Goal: Register for event/course

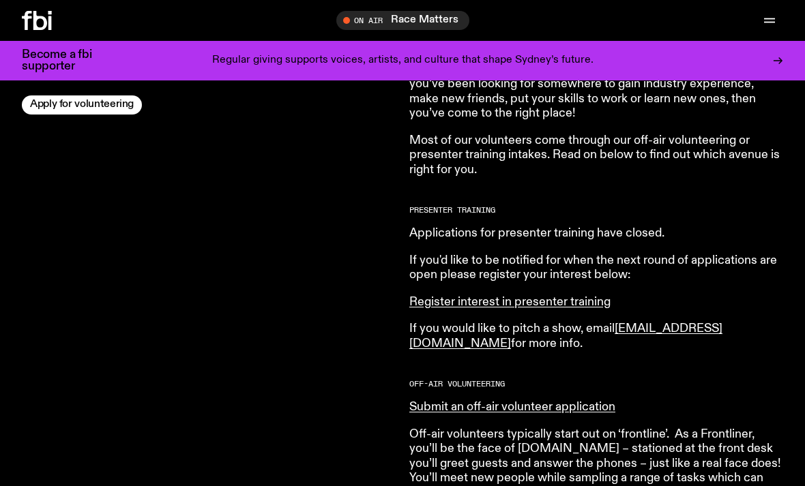
scroll to position [559, 0]
click at [580, 297] on link "Register interest in presenter training" at bounding box center [509, 301] width 201 height 12
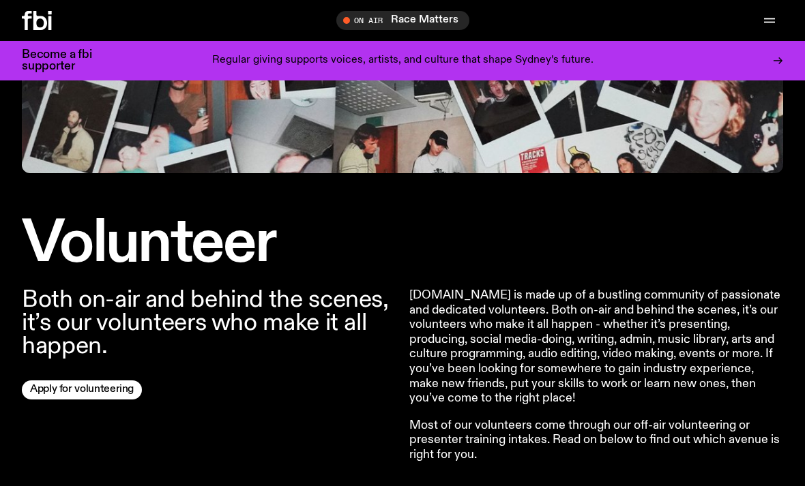
scroll to position [0, 0]
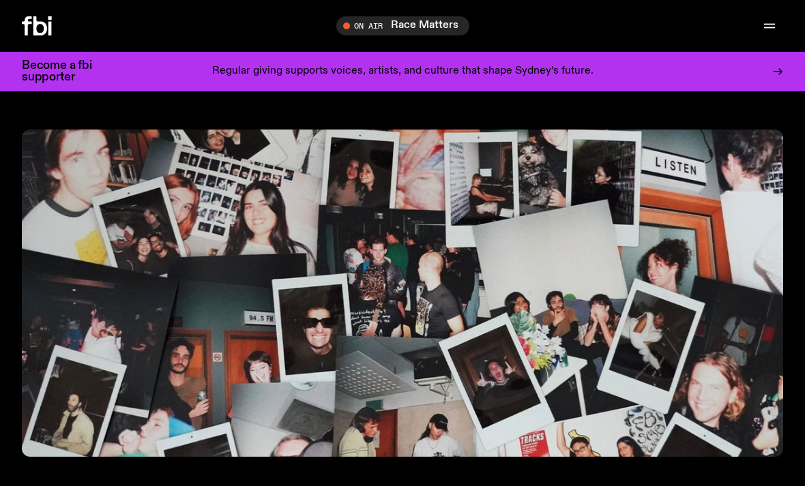
click at [391, 25] on span "Tune in live" at bounding box center [406, 25] width 111 height 10
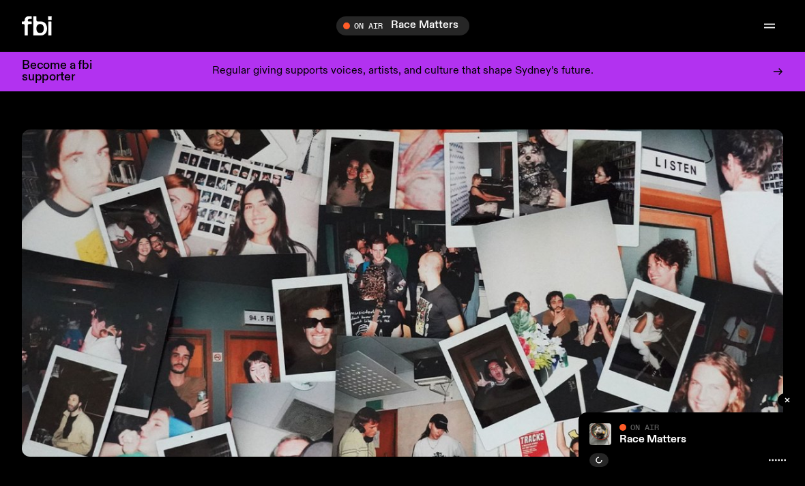
click at [700, 430] on div "On Air" at bounding box center [702, 428] width 166 height 10
click at [605, 426] on img at bounding box center [600, 434] width 22 height 22
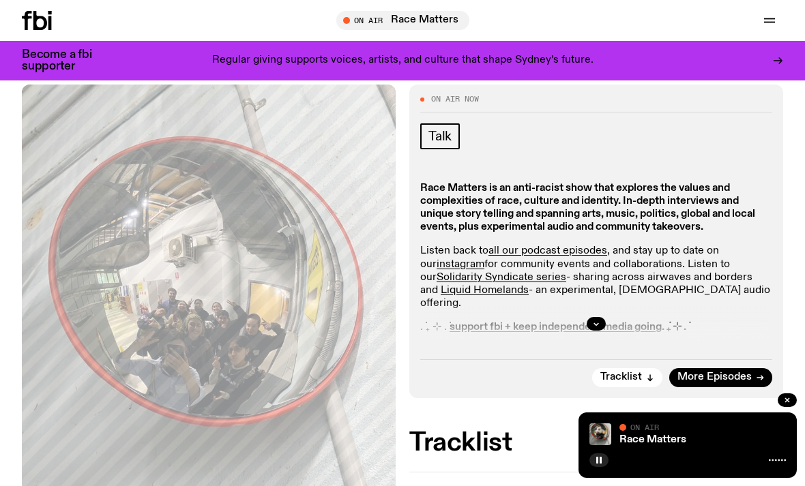
scroll to position [158, 0]
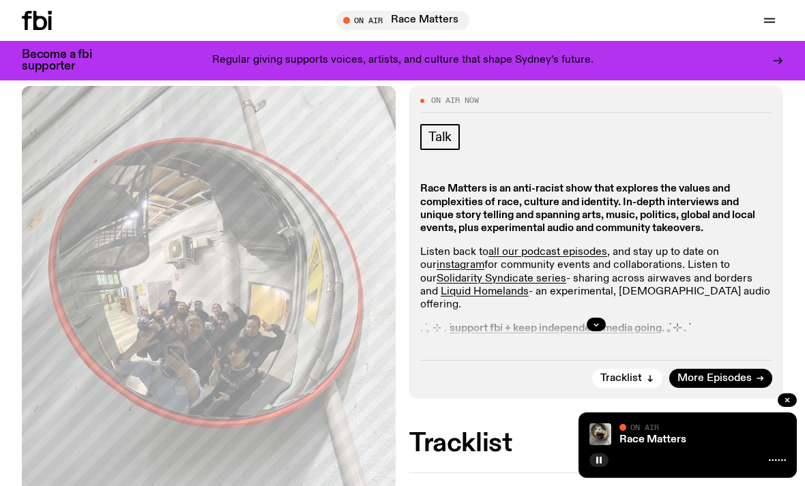
click at [592, 327] on button "button" at bounding box center [595, 325] width 19 height 14
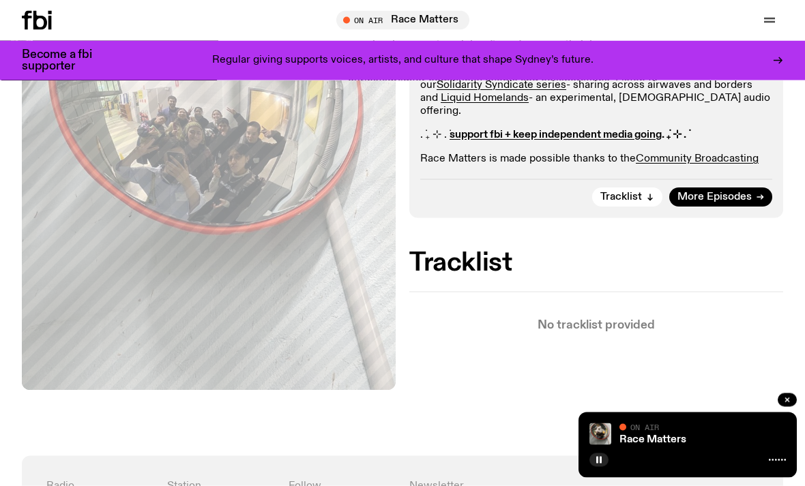
scroll to position [173, 0]
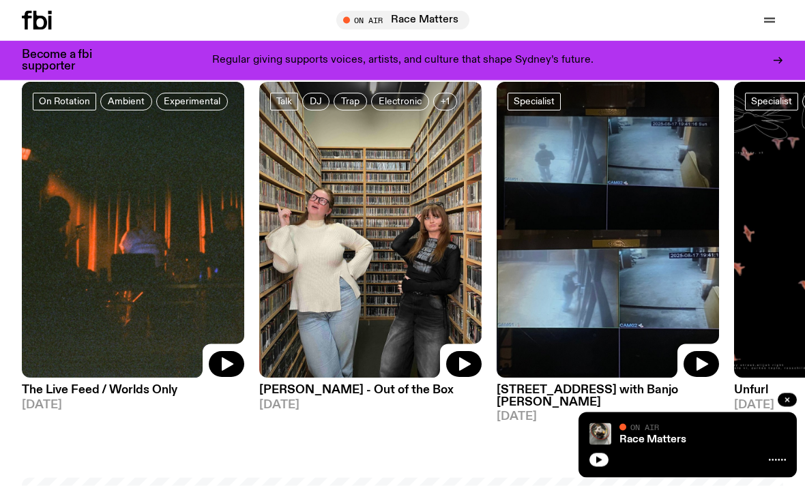
scroll to position [512, 0]
